Goal: Transaction & Acquisition: Purchase product/service

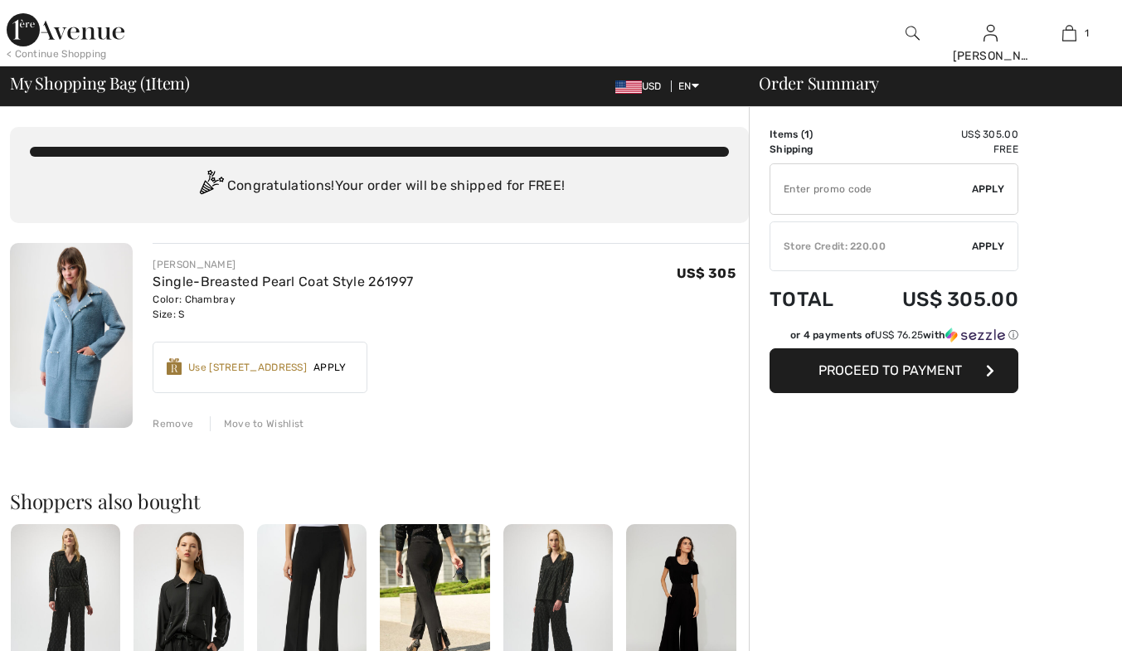
click at [803, 252] on div "Store Credit: 220.00" at bounding box center [871, 246] width 202 height 15
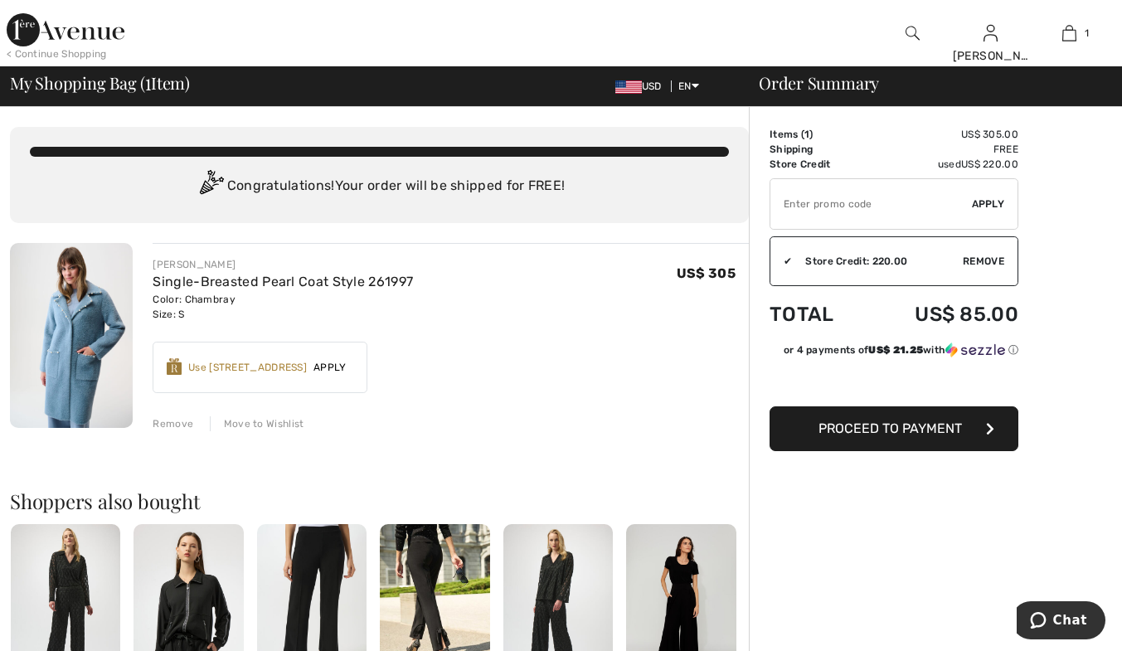
click at [886, 430] on span "Proceed to Payment" at bounding box center [889, 428] width 143 height 16
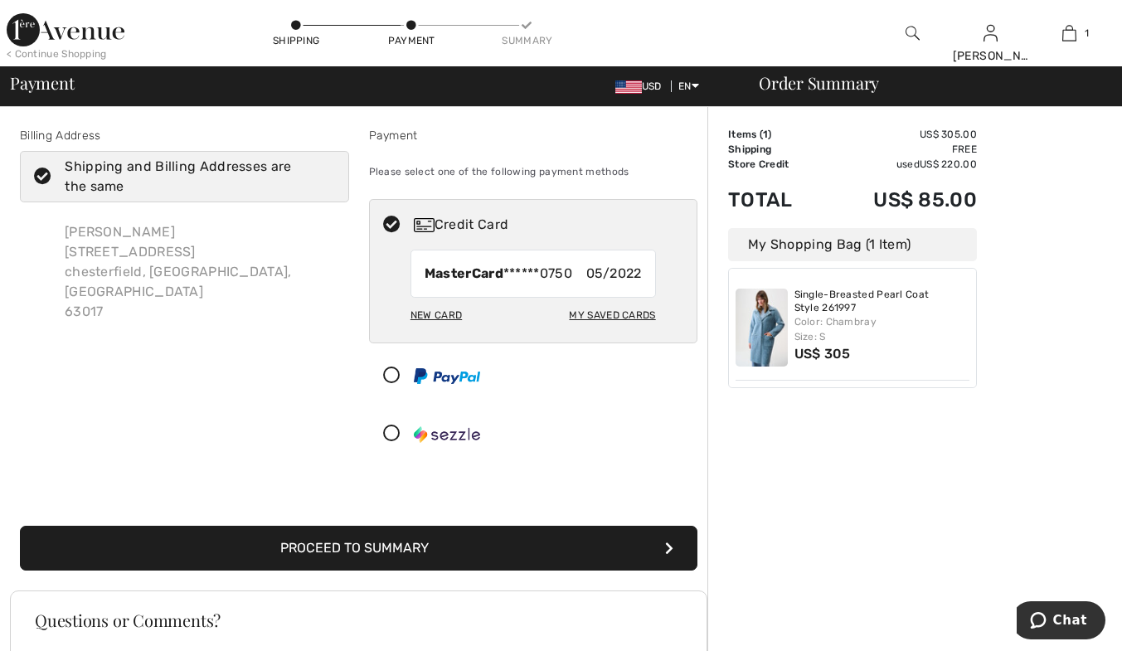
click at [433, 311] on div "New Card" at bounding box center [435, 315] width 51 height 28
radio input "true"
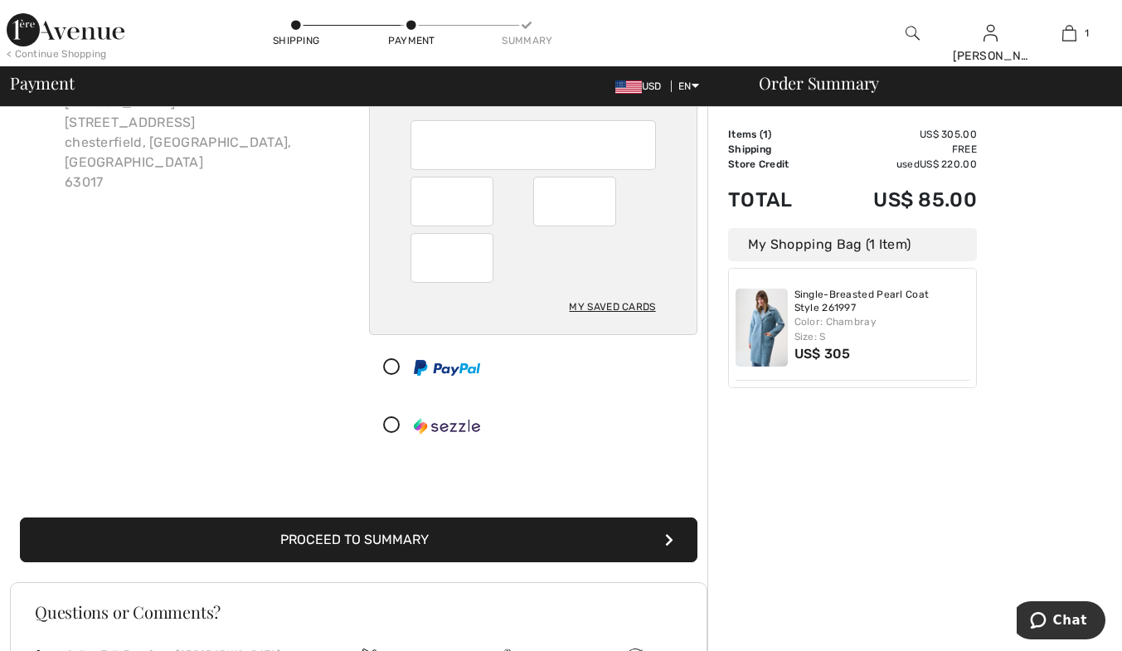
scroll to position [166, 0]
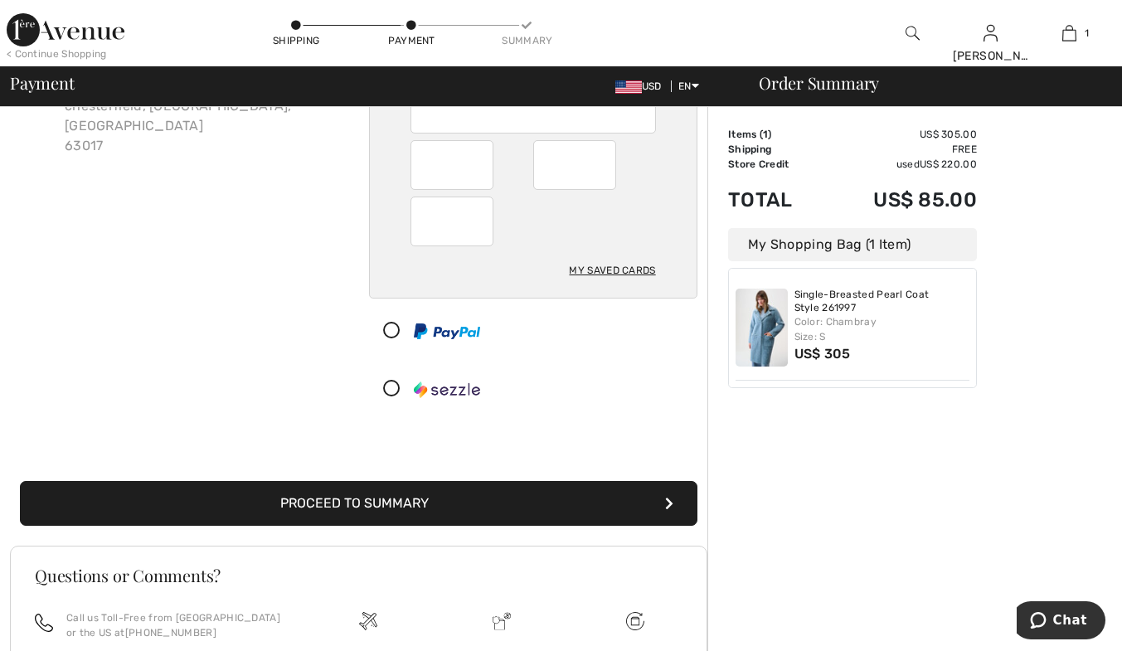
click at [418, 493] on button "Proceed to Summary" at bounding box center [358, 503] width 677 height 45
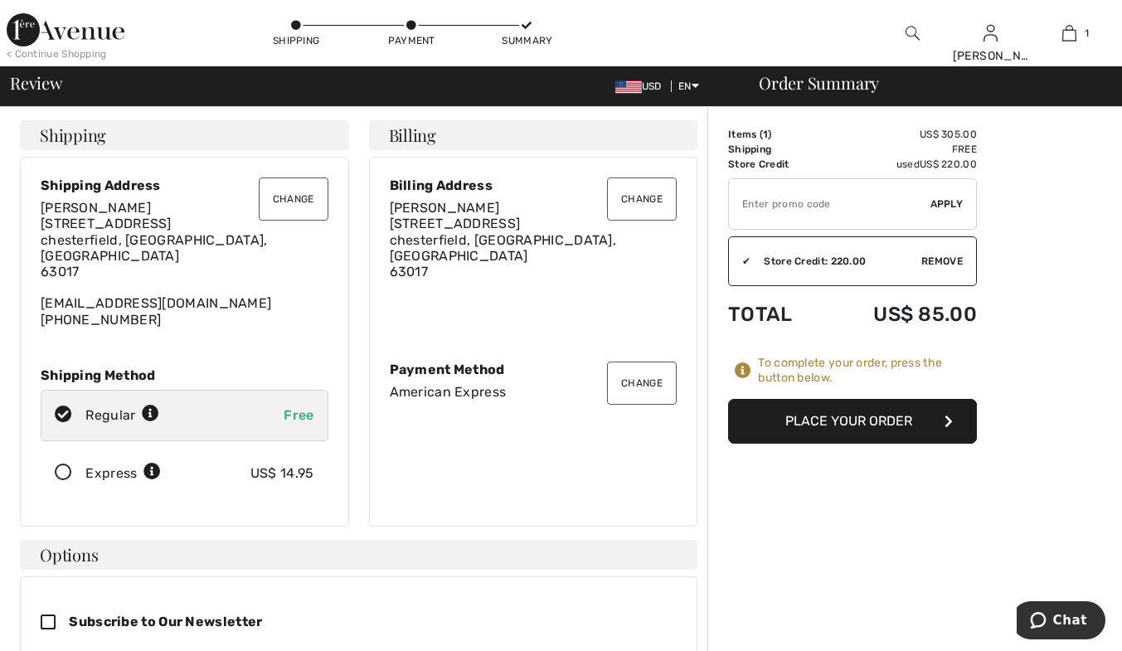
click at [790, 416] on button "Place Your Order" at bounding box center [852, 421] width 249 height 45
